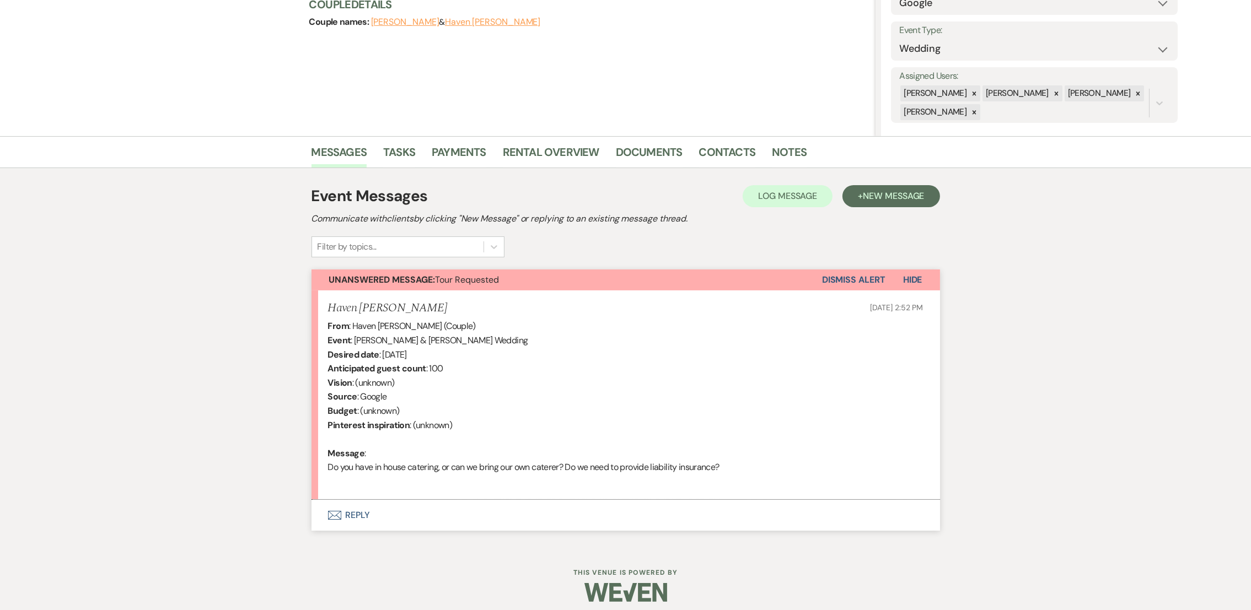
click at [342, 513] on button "Envelope Reply" at bounding box center [626, 515] width 629 height 31
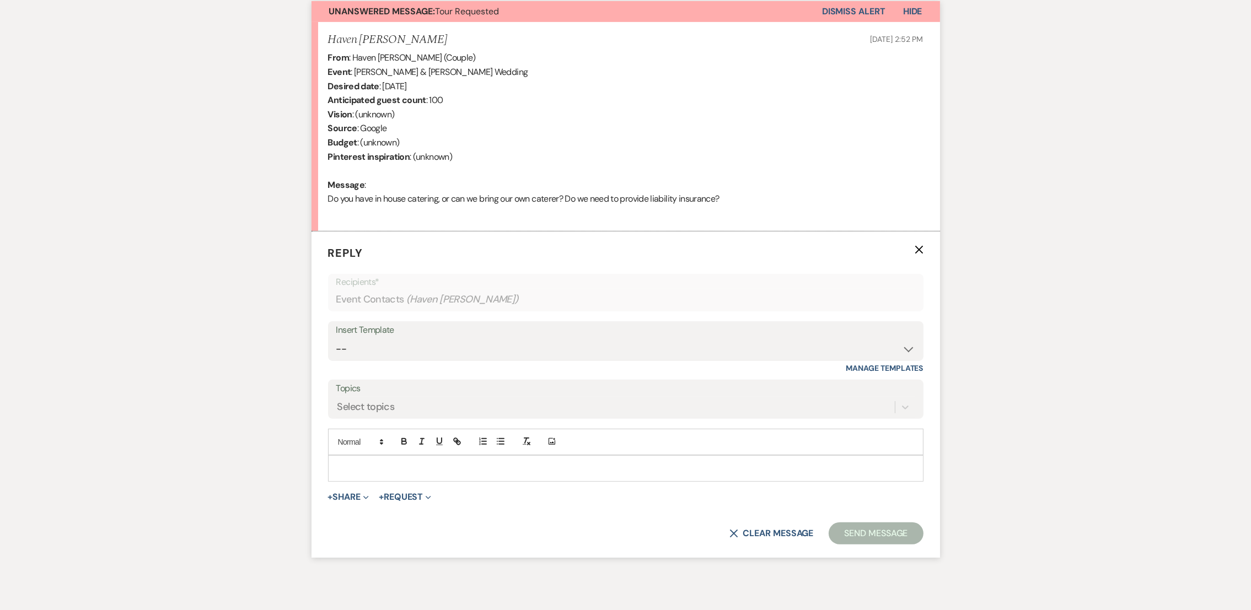
scroll to position [412, 0]
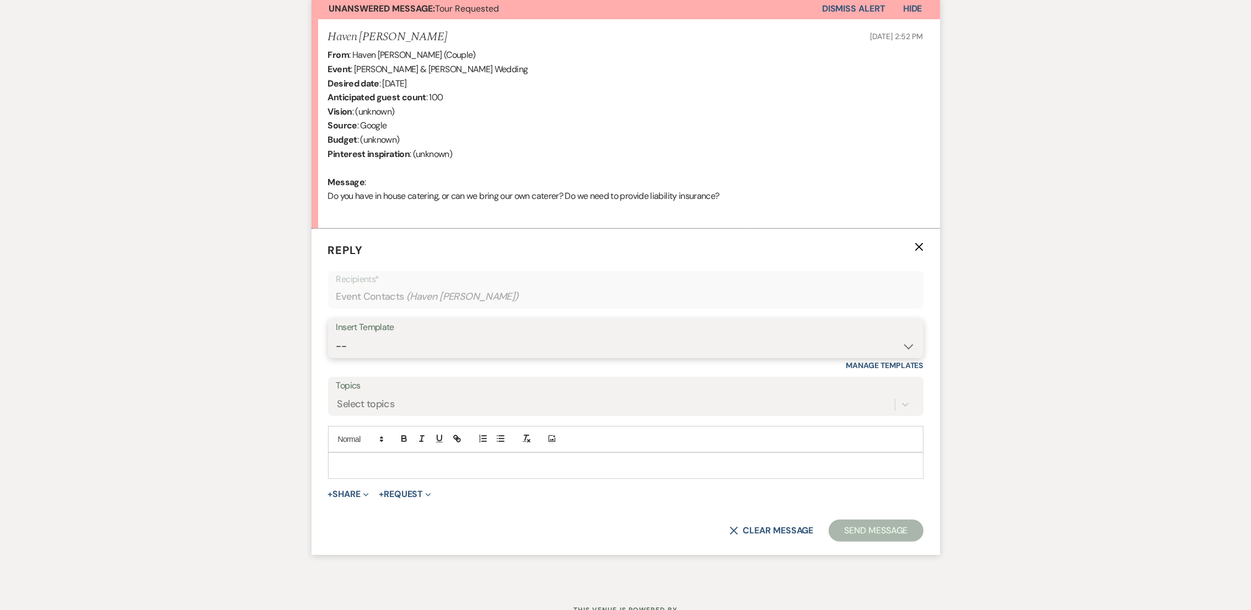
click at [362, 344] on select "-- auto responce weekends Tour Request Response Follow Up #1 (wedding) Weven Pl…" at bounding box center [625, 347] width 579 height 22
select select "4619"
click at [336, 336] on select "-- auto responce weekends Tour Request Response Follow Up #1 (wedding) Weven Pl…" at bounding box center [625, 347] width 579 height 22
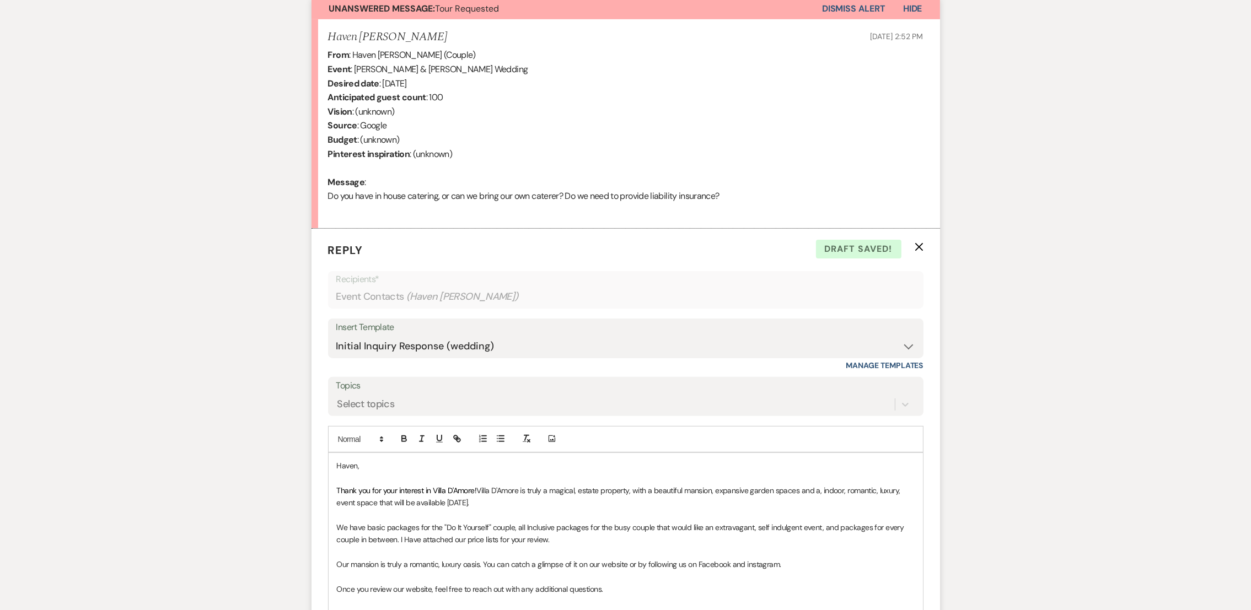
drag, startPoint x: 515, startPoint y: 502, endPoint x: 448, endPoint y: 503, distance: 66.7
click at [448, 503] on p "Thank you for your interest in Villa D'Amore! Villa D'Amore is truly a magical,…" at bounding box center [626, 497] width 578 height 25
click at [534, 500] on p "Thank you for your interest in Villa D'Amore! Villa D'Amore is truly a magical,…" at bounding box center [626, 497] width 578 height 25
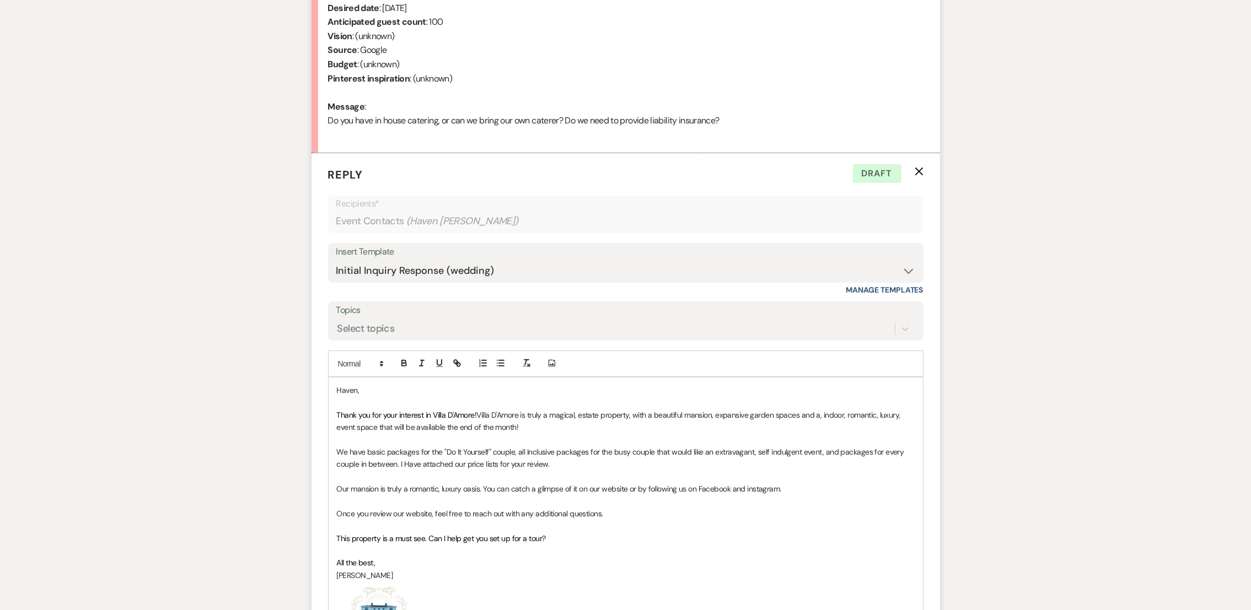
scroll to position [492, 0]
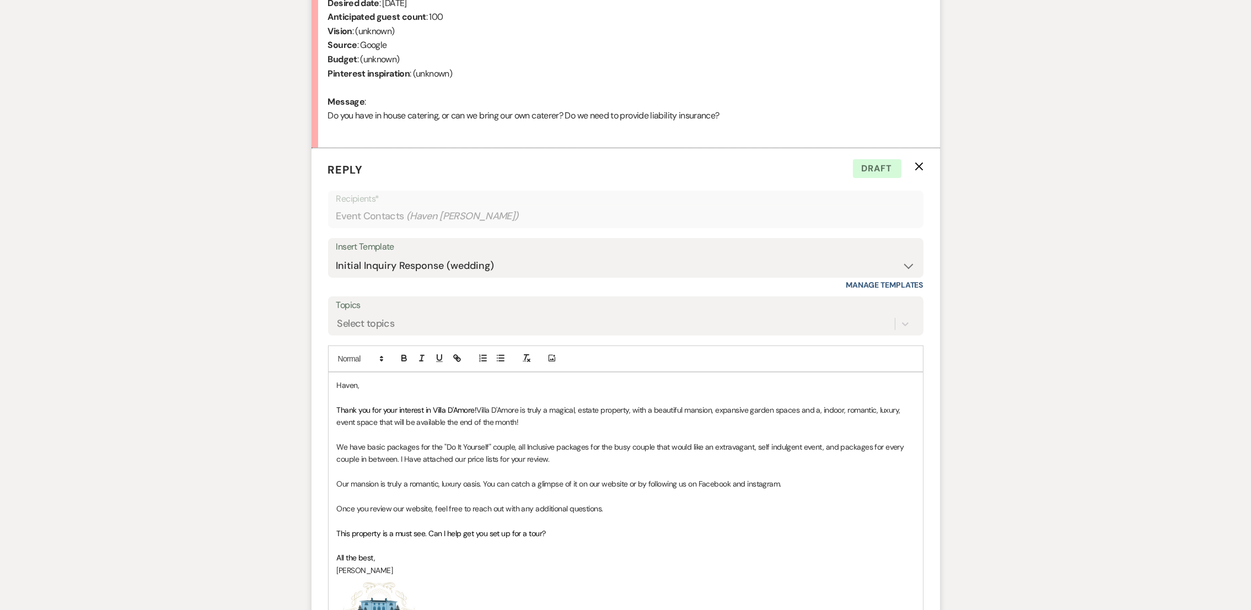
click at [555, 533] on p "This property is a must see. Can I help get you set up for a tour?" at bounding box center [626, 534] width 578 height 12
click at [575, 460] on p "We have basic packages for the "Do It Yourself" couple, all Inclusive packages …" at bounding box center [626, 453] width 578 height 25
click at [617, 450] on span "We have basic packages for the "Do It Yourself" couple, all Inclusive packages …" at bounding box center [621, 453] width 569 height 22
click at [685, 460] on p "We have basic packages for the "Do It Yourself" couple, all Inclusive packages …" at bounding box center [626, 453] width 578 height 25
click at [823, 457] on p "We have basic packages for the "Do It Yourself" couple, all Inclusive packages …" at bounding box center [626, 453] width 578 height 25
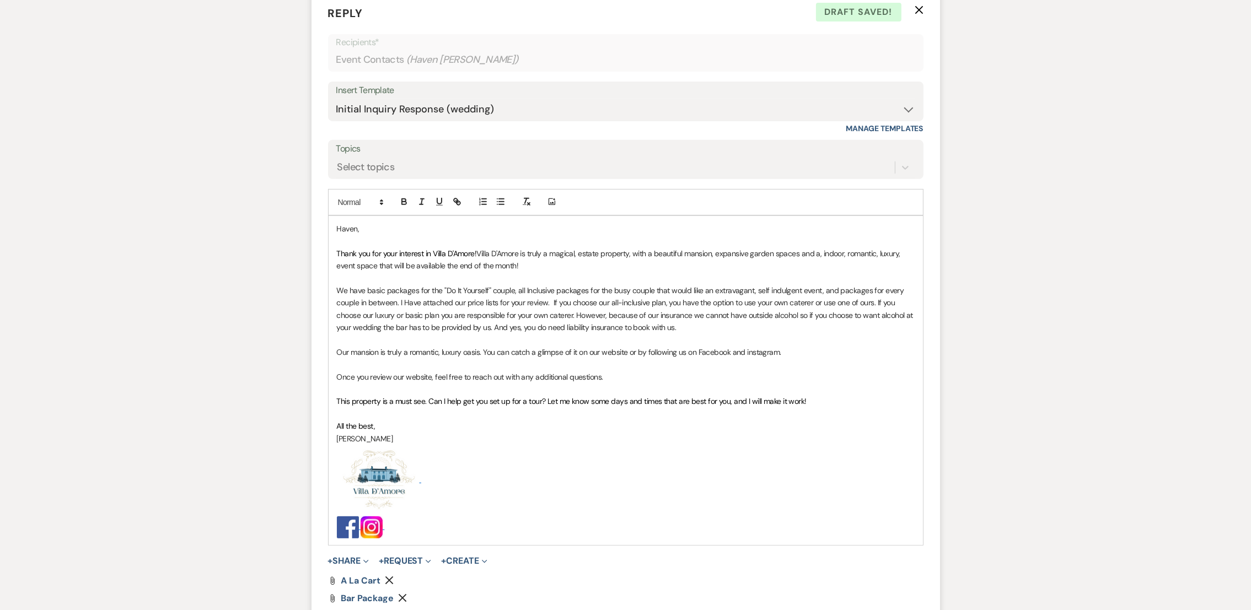
scroll to position [851, 0]
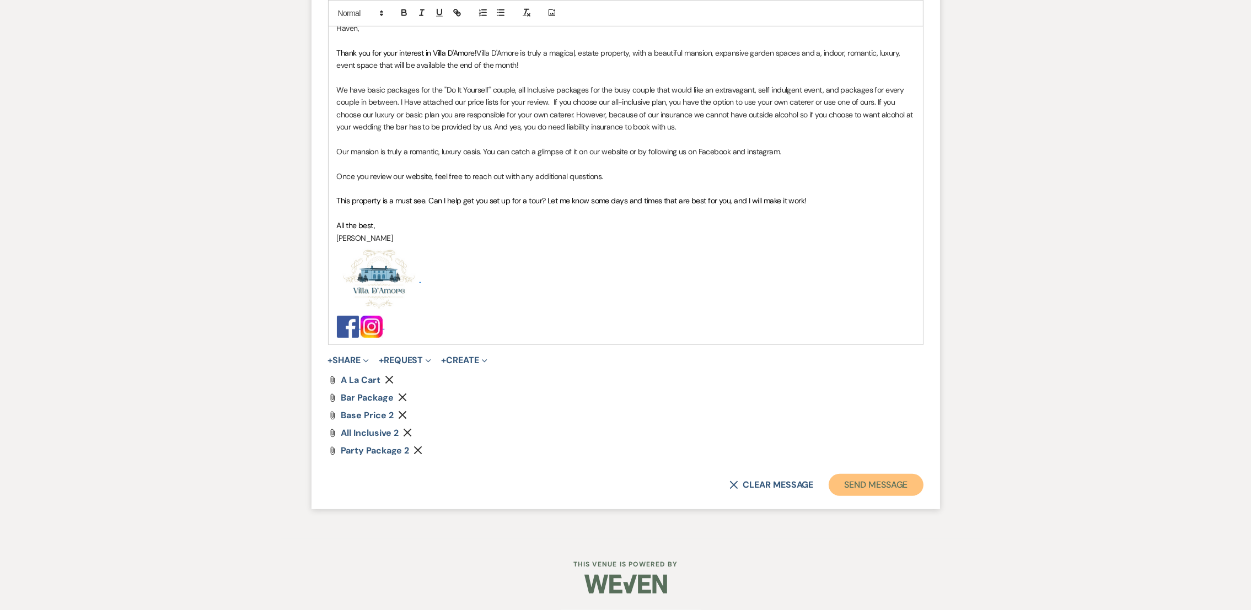
click at [888, 490] on button "Send Message" at bounding box center [876, 485] width 94 height 22
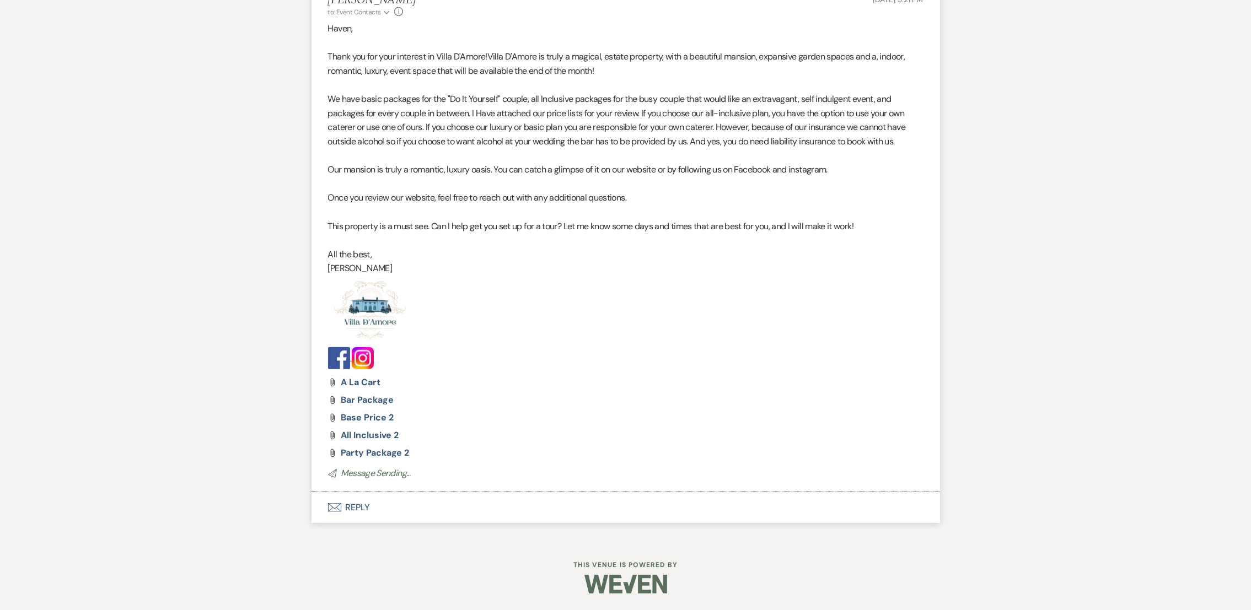
scroll to position [0, 0]
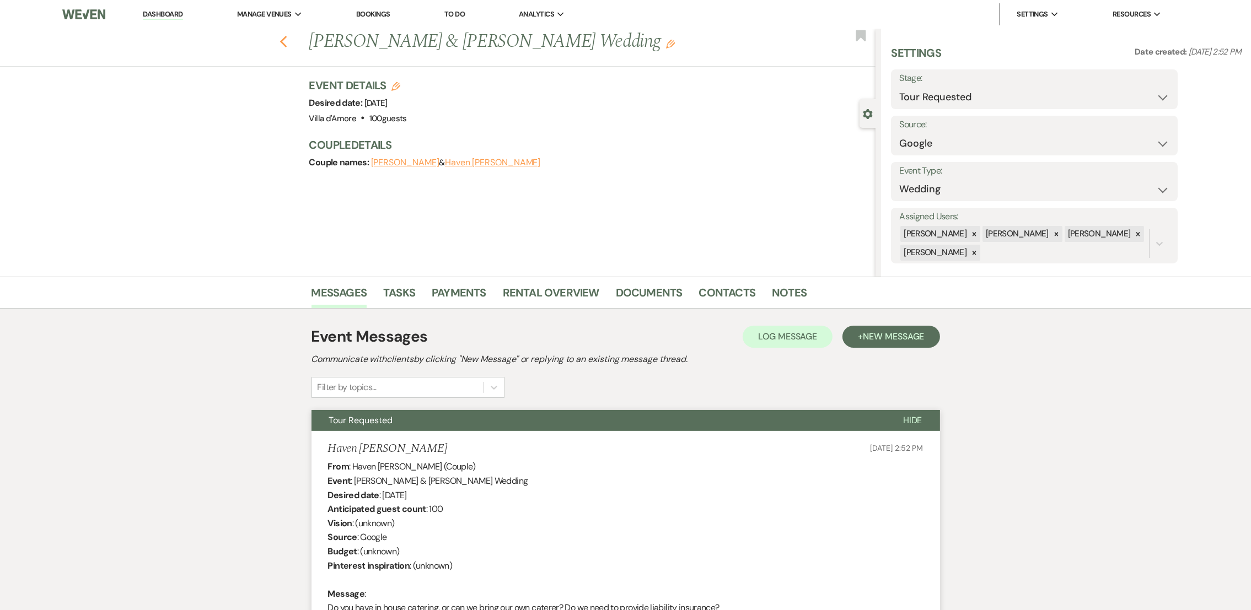
click at [286, 39] on icon "Previous" at bounding box center [284, 41] width 8 height 13
